Goal: Task Accomplishment & Management: Complete application form

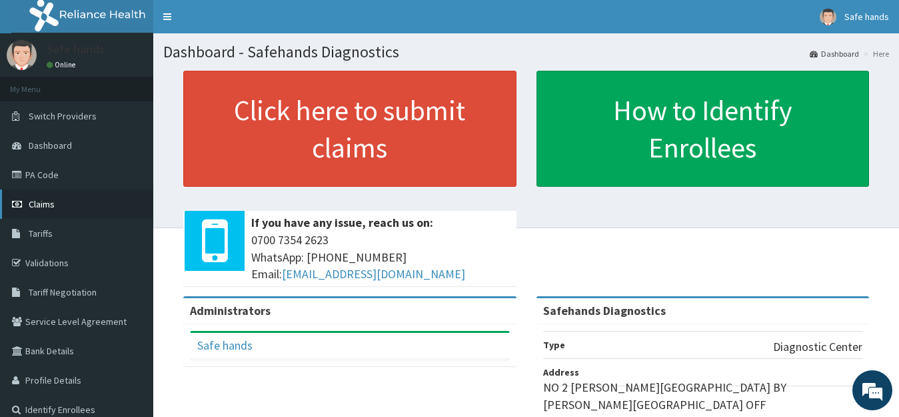
click at [56, 204] on link "Claims" at bounding box center [76, 203] width 153 height 29
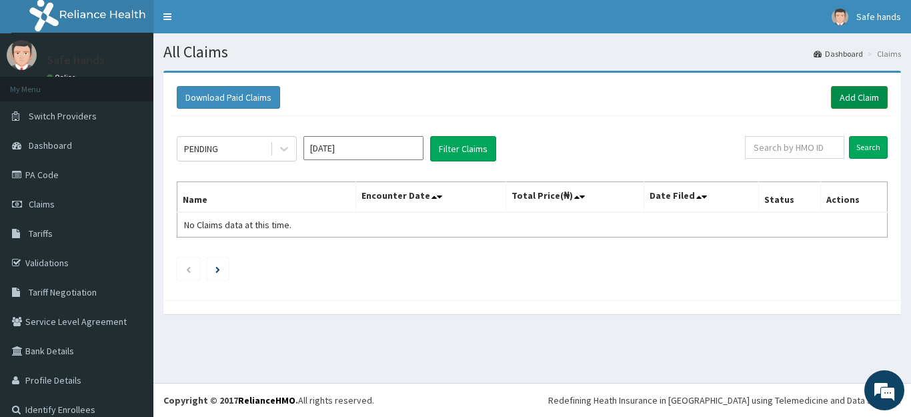
click at [837, 95] on link "Add Claim" at bounding box center [859, 97] width 57 height 23
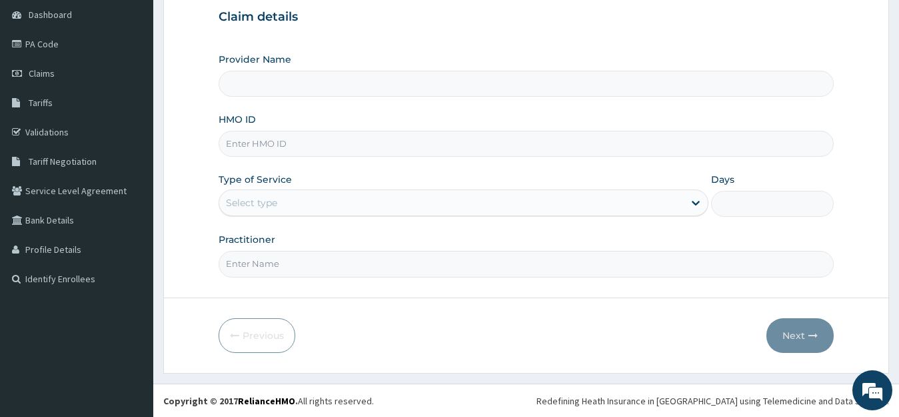
scroll to position [131, 0]
click at [240, 87] on input "Provider Name" at bounding box center [527, 83] width 616 height 26
type input "Safehands Diagnostics"
click at [234, 143] on input "HMO ID" at bounding box center [527, 143] width 616 height 26
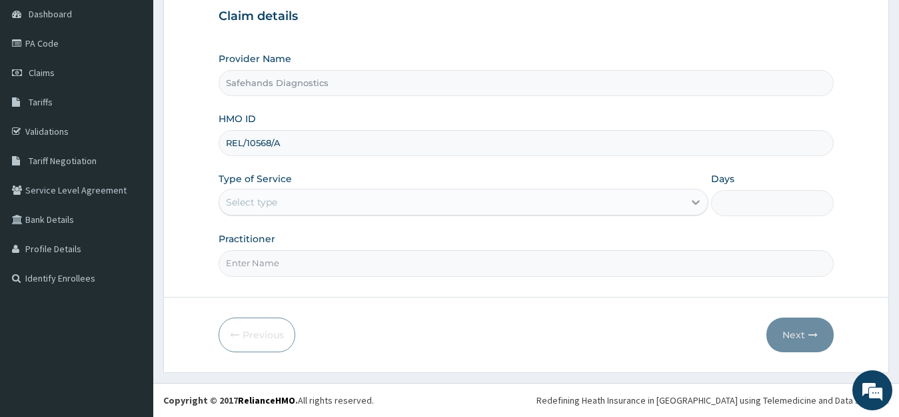
type input "REL/10568/A"
click at [697, 201] on icon at bounding box center [695, 201] width 13 height 13
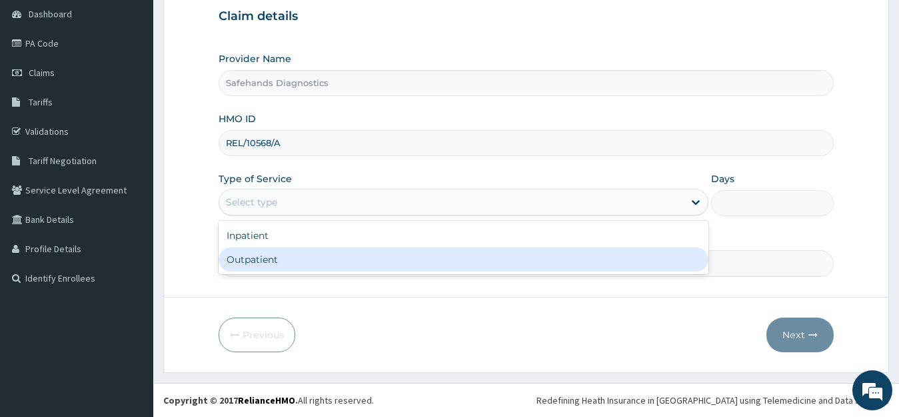
click at [290, 263] on div "Outpatient" at bounding box center [464, 259] width 491 height 24
type input "1"
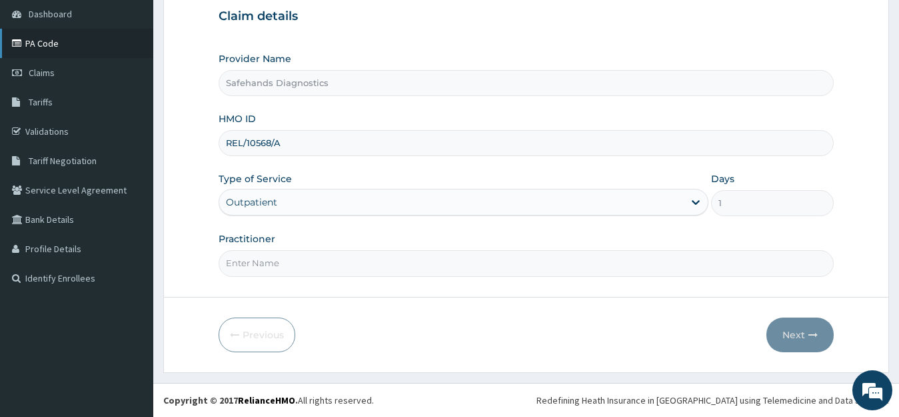
click at [43, 40] on link "PA Code" at bounding box center [76, 43] width 153 height 29
